Goal: Task Accomplishment & Management: Manage account settings

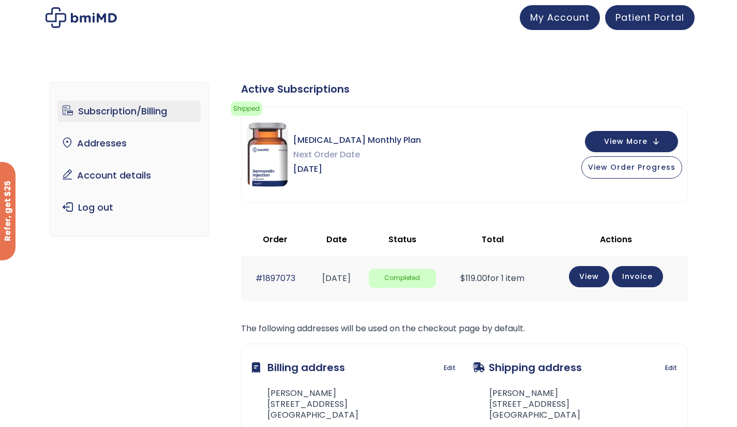
click at [148, 176] on link "Account details" at bounding box center [128, 175] width 143 height 22
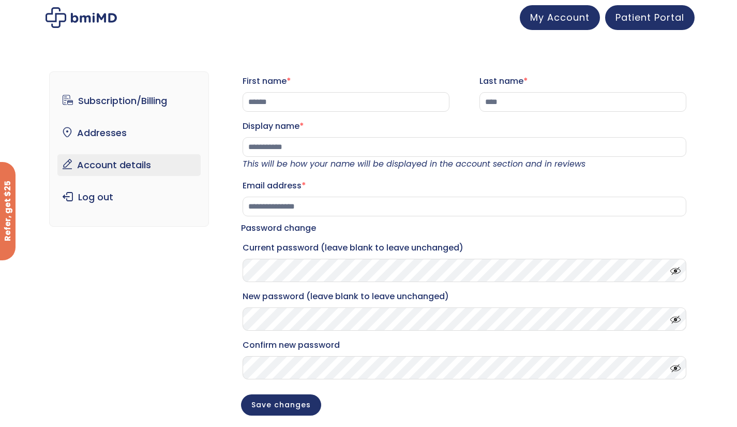
click at [155, 99] on link "Subscription/Billing" at bounding box center [128, 101] width 143 height 22
